Goal: Information Seeking & Learning: Understand process/instructions

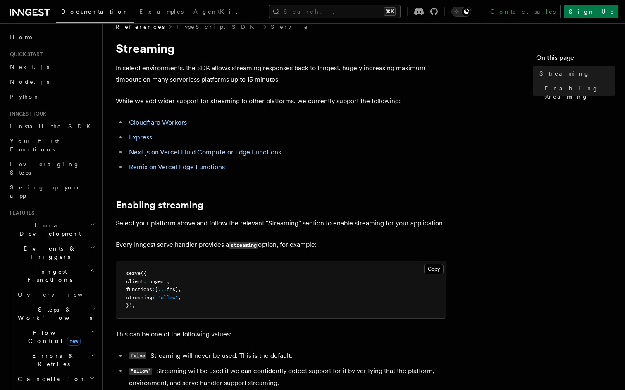
scroll to position [13, 0]
drag, startPoint x: 132, startPoint y: 282, endPoint x: 178, endPoint y: 281, distance: 46.7
click at [169, 281] on span "client : inngest ," at bounding box center [147, 283] width 43 height 6
copy span "client : inngest ,"
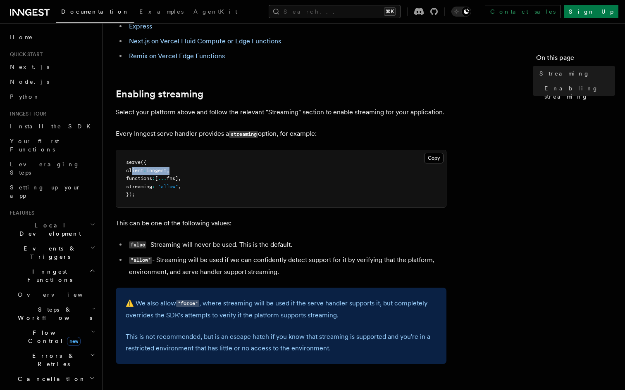
scroll to position [127, 0]
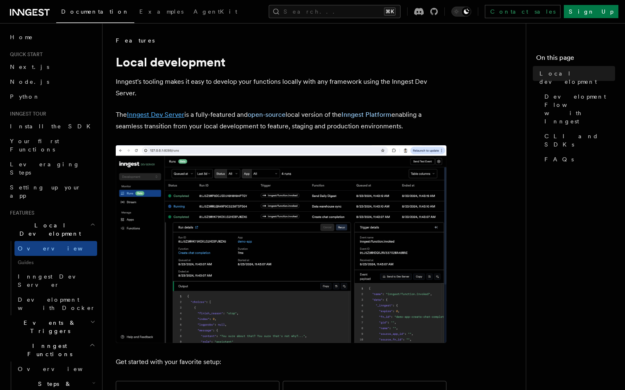
click at [171, 112] on link "Inngest Dev Server" at bounding box center [155, 115] width 57 height 8
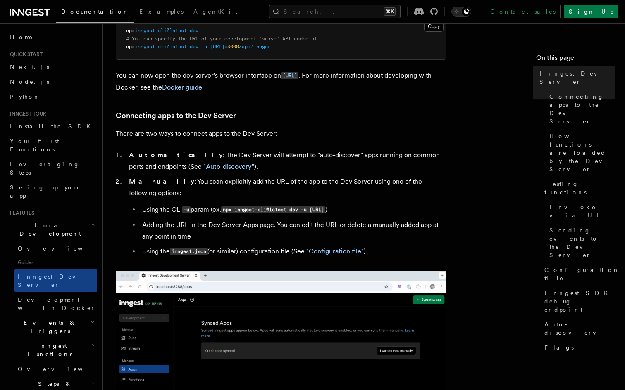
scroll to position [197, 0]
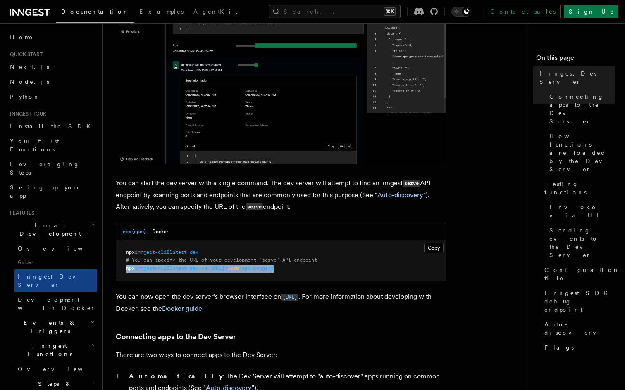
drag, startPoint x: 315, startPoint y: 270, endPoint x: 125, endPoint y: 270, distance: 190.0
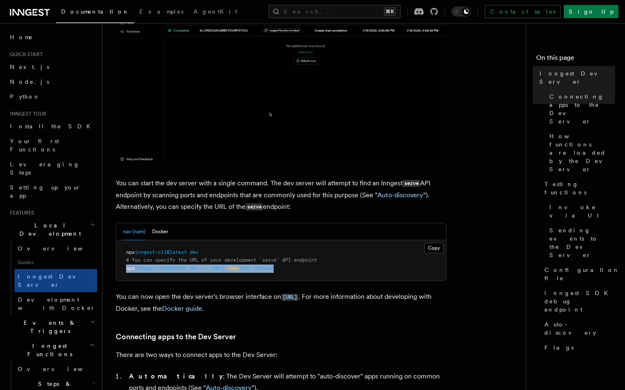
click at [125, 270] on pre "npx inngest-cli@latest dev # You can specify the URL of your development `serve…" at bounding box center [281, 260] width 330 height 41
copy span "npx inngest-cli@latest dev -u http://localhost: 3000 /api/inngest"
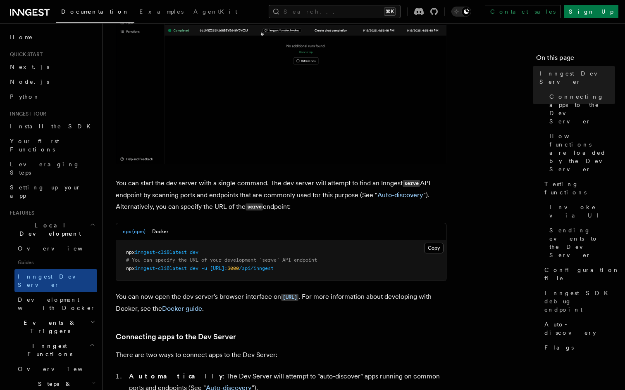
click at [339, 306] on p "You can now open the dev server's browser interface on http://localhost:8288 . …" at bounding box center [281, 303] width 330 height 24
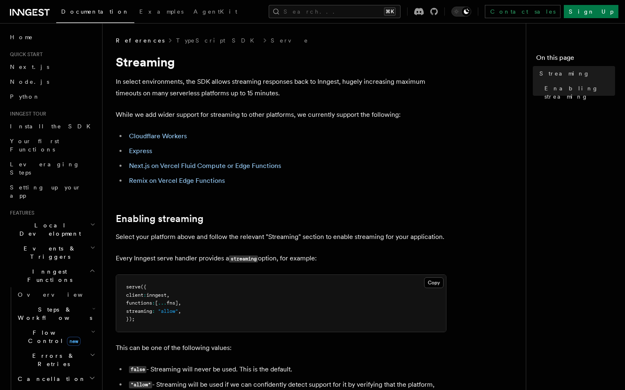
scroll to position [263, 0]
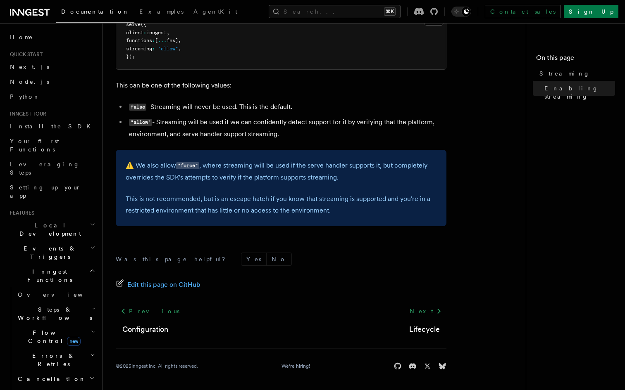
click at [186, 166] on code ""force"" at bounding box center [187, 165] width 23 height 7
copy code "force"
click at [282, 185] on div "⚠️ We also allow "force" , where streaming will be used if the serve handler su…" at bounding box center [281, 188] width 330 height 76
